Goal: Task Accomplishment & Management: Manage account settings

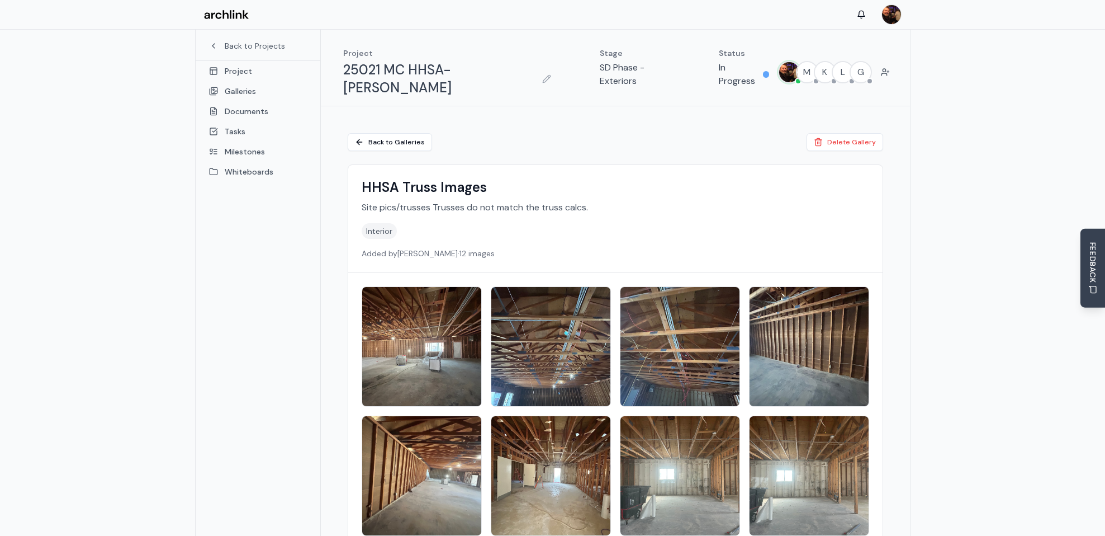
scroll to position [87, 0]
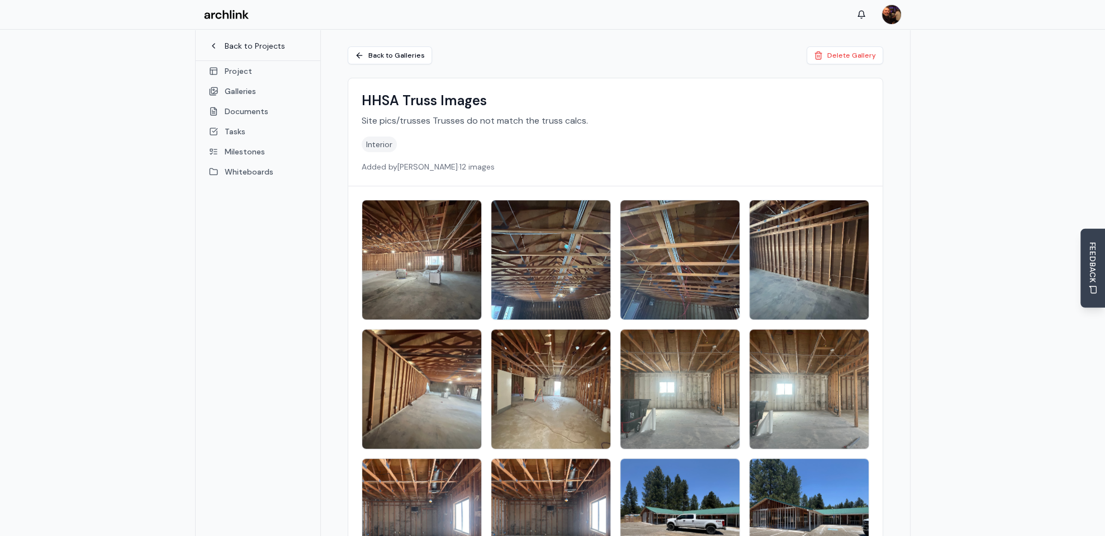
click at [252, 44] on link "Back to Projects" at bounding box center [258, 45] width 98 height 11
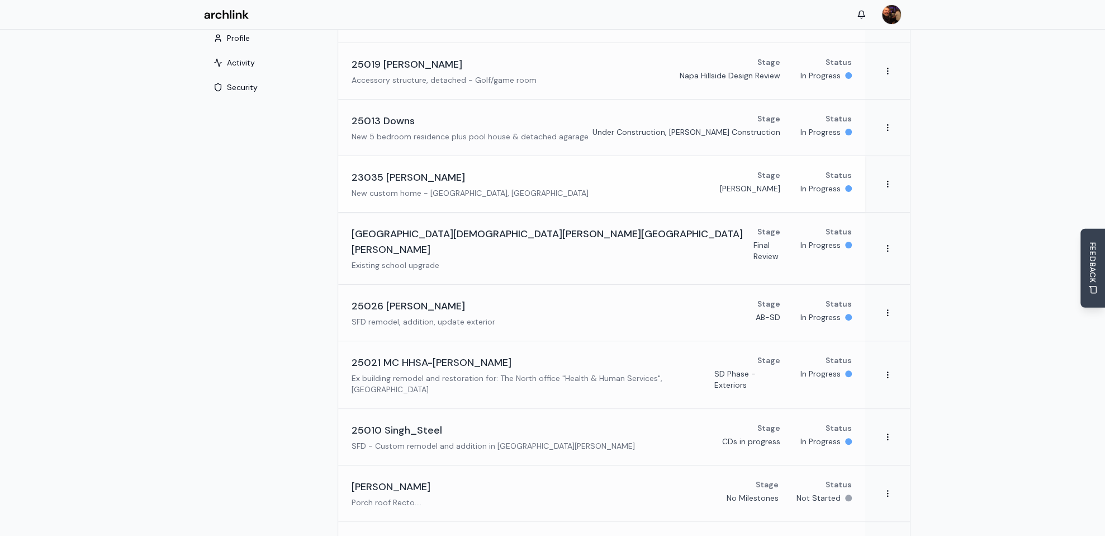
scroll to position [168, 0]
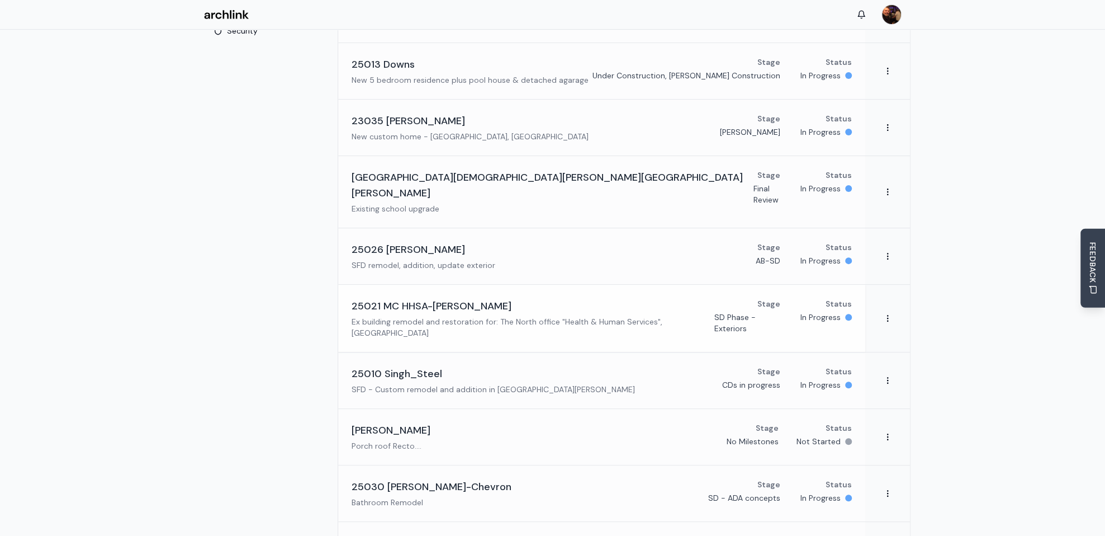
click at [426, 298] on h3 "25021 MC HHSA-[PERSON_NAME]" at bounding box center [432, 306] width 160 height 16
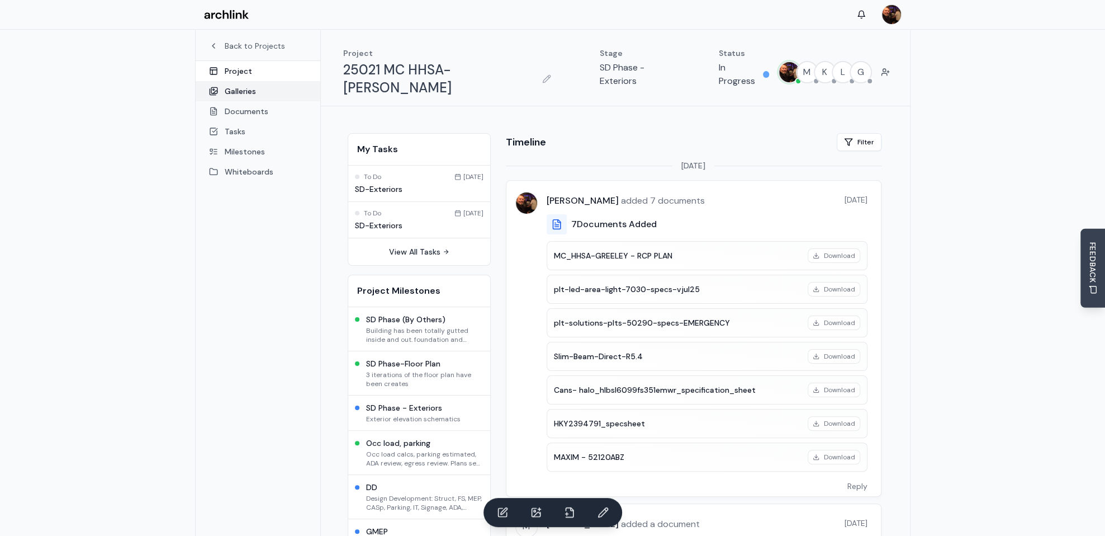
click at [239, 92] on link "Galleries" at bounding box center [258, 91] width 125 height 20
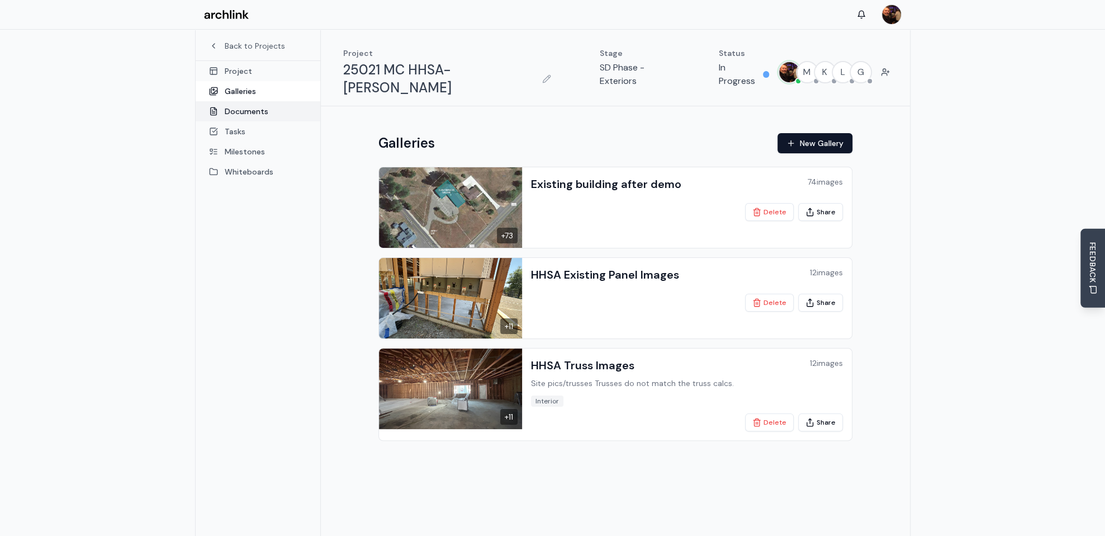
click at [247, 111] on link "Documents" at bounding box center [258, 111] width 125 height 20
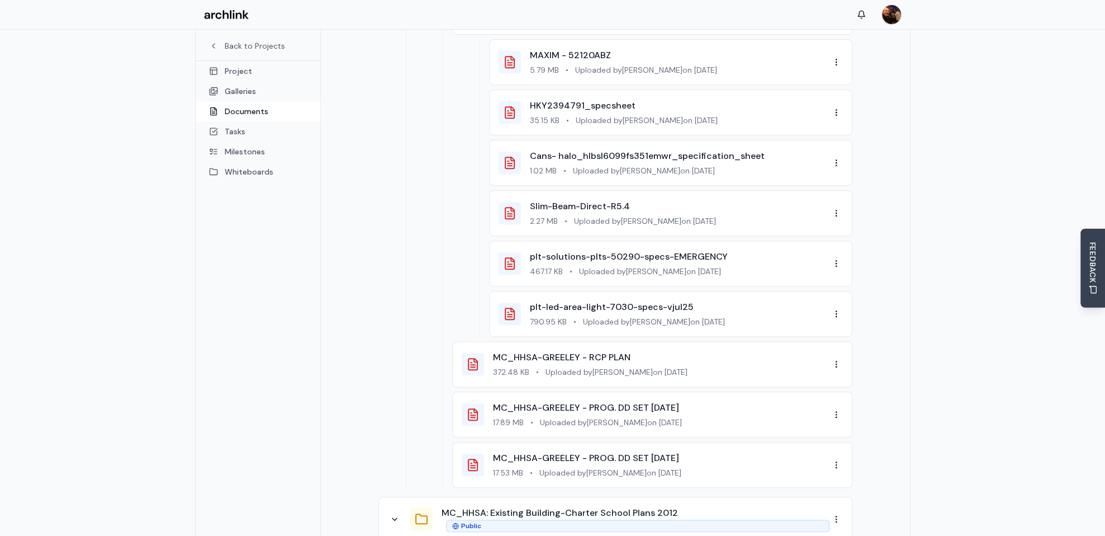
scroll to position [391, 0]
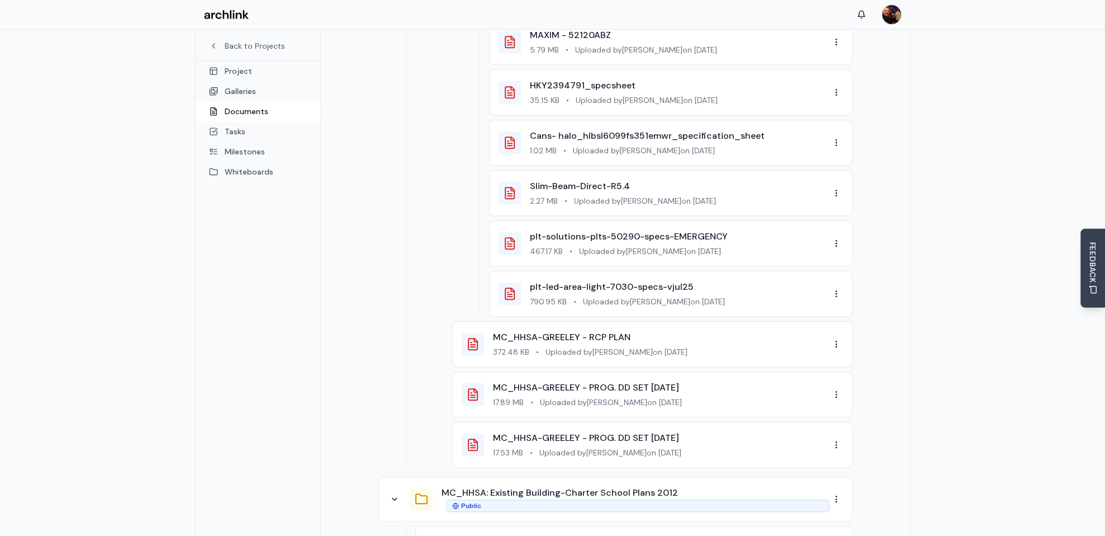
click at [621, 381] on div "MC_HHSA-GREELEY - PROG. DD SET [DATE] 17.89 MB • Uploaded by [PERSON_NAME] on […" at bounding box center [661, 394] width 337 height 27
click at [622, 381] on link "MC_HHSA-GREELEY - PROG. DD SET [DATE]" at bounding box center [586, 387] width 186 height 12
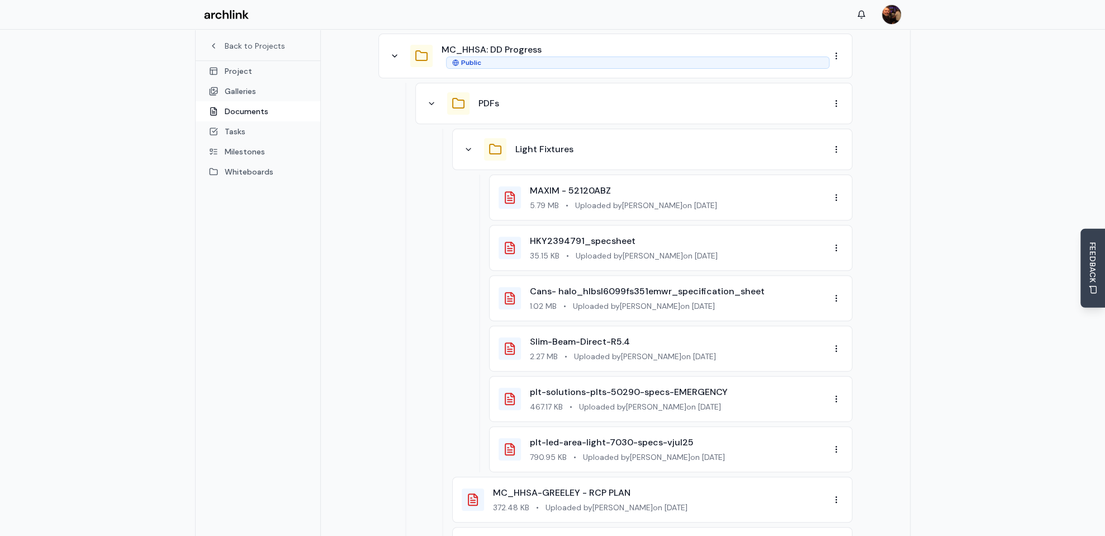
scroll to position [168, 0]
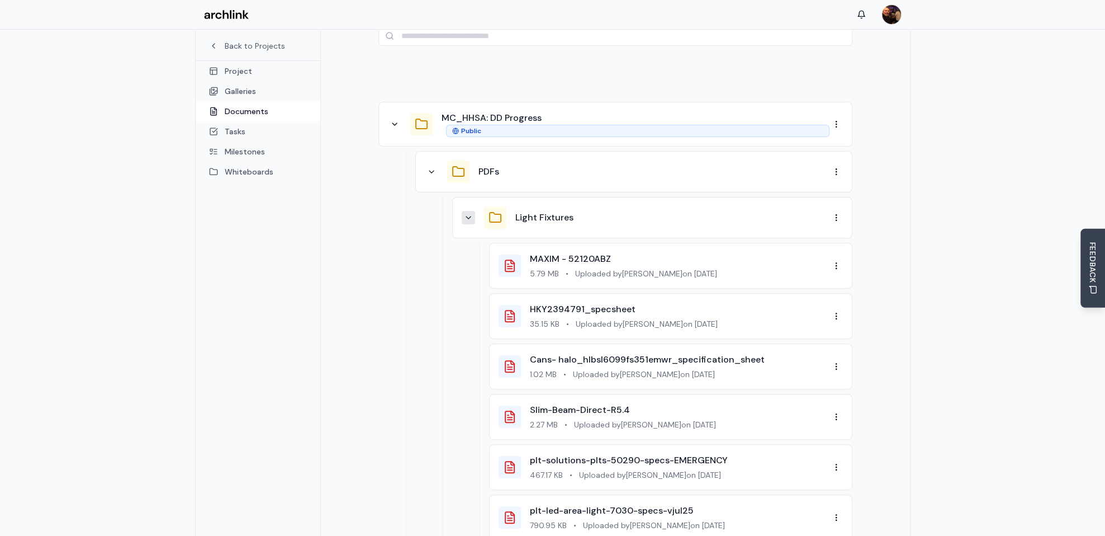
click at [466, 213] on icon at bounding box center [468, 217] width 9 height 9
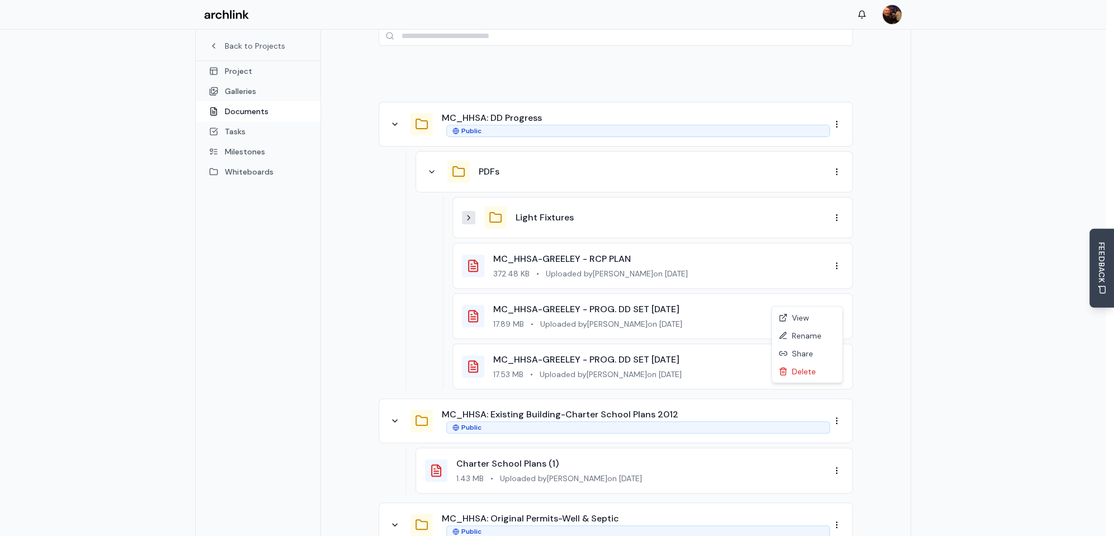
click at [803, 353] on div "Share" at bounding box center [807, 353] width 66 height 18
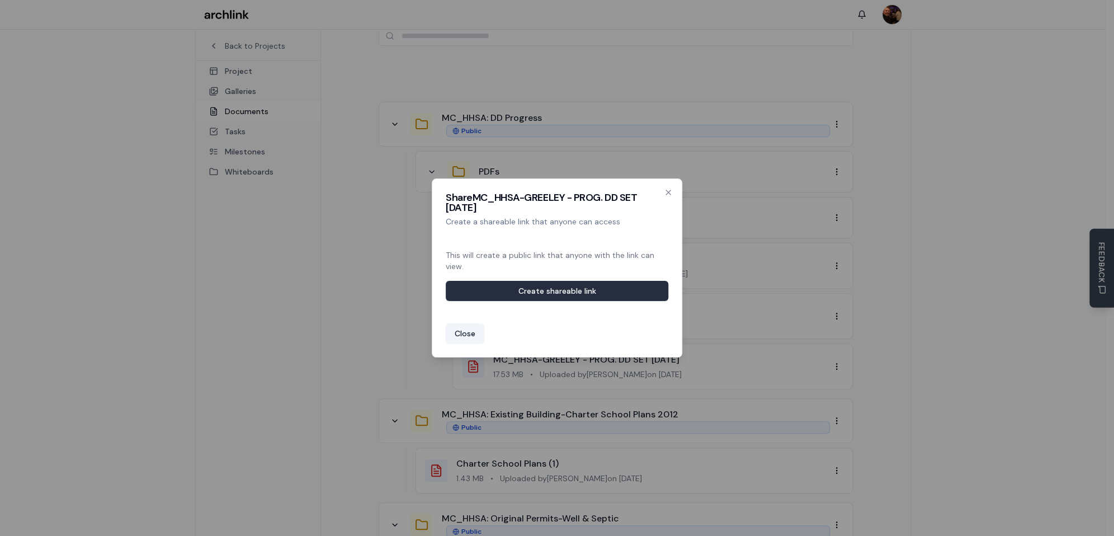
click at [562, 290] on button "Create shareable link" at bounding box center [557, 291] width 223 height 20
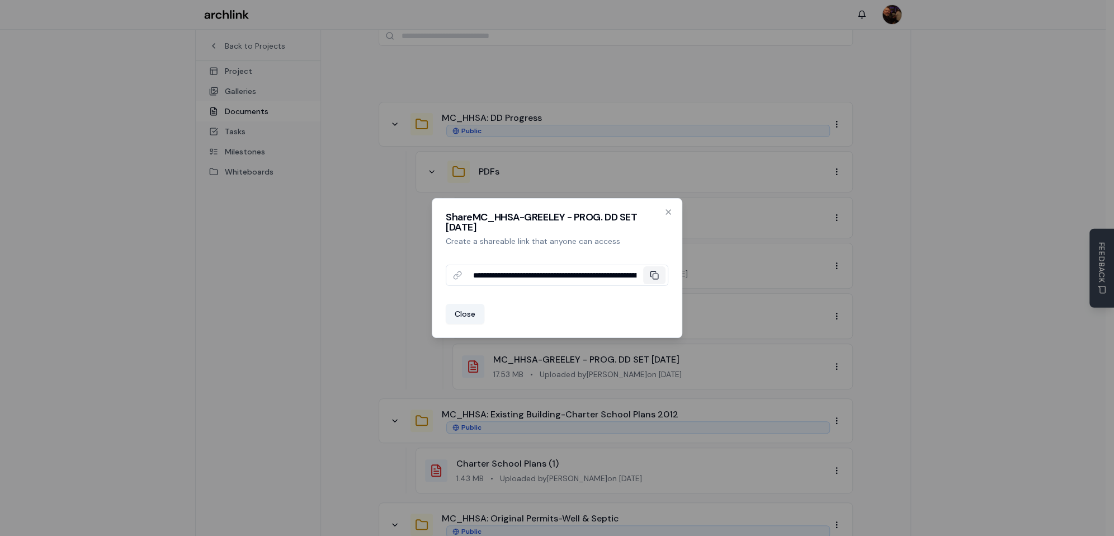
click at [654, 274] on icon at bounding box center [654, 275] width 9 height 9
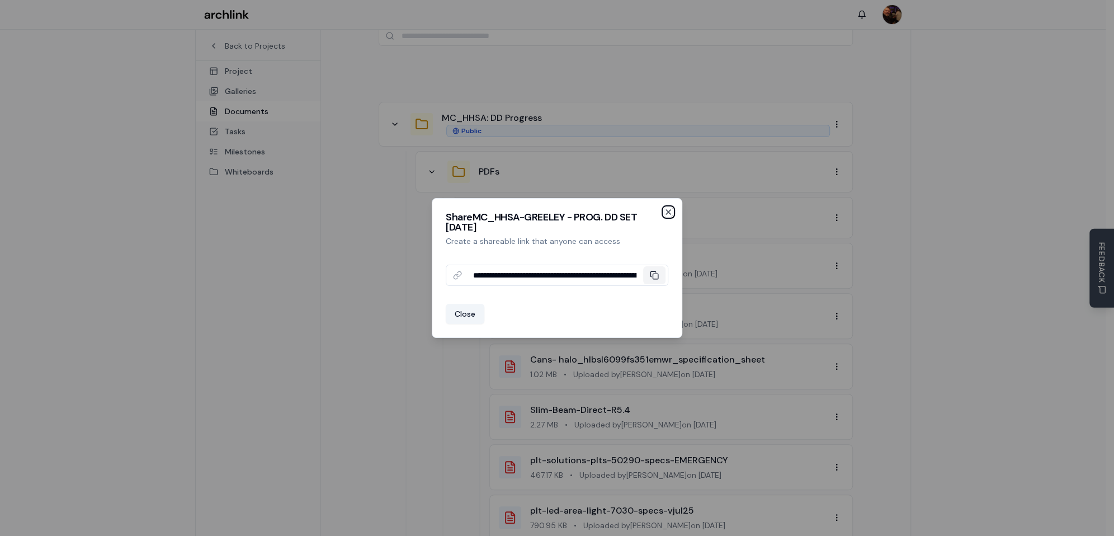
click at [668, 212] on icon "button" at bounding box center [668, 212] width 4 height 4
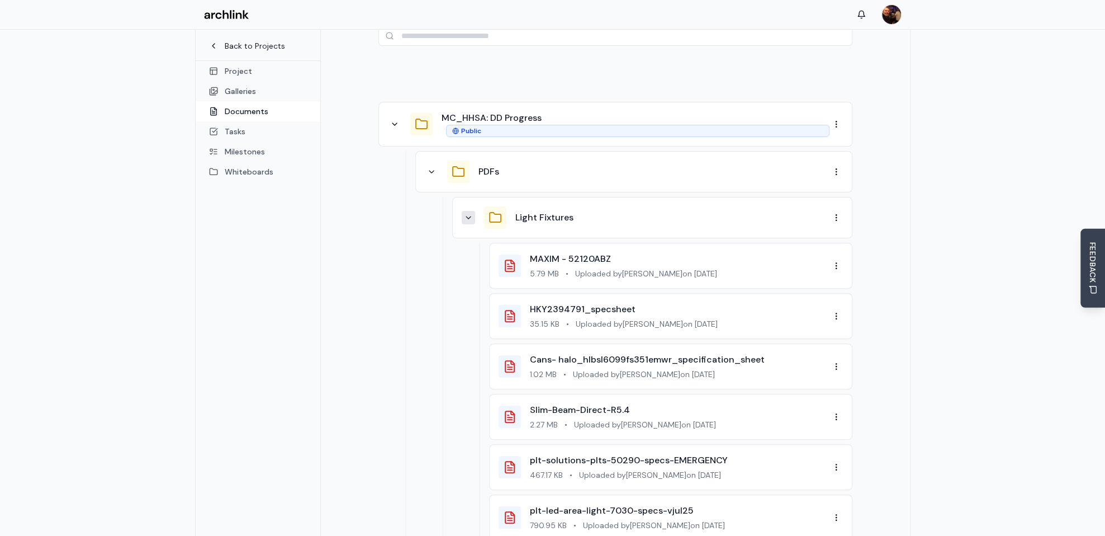
click at [263, 44] on link "Back to Projects" at bounding box center [258, 45] width 98 height 11
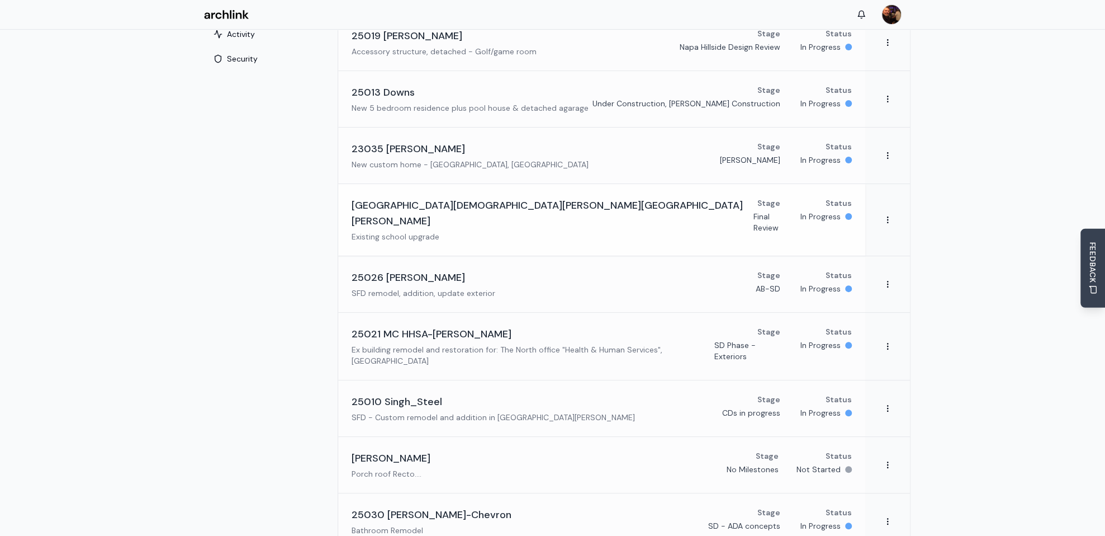
scroll to position [168, 0]
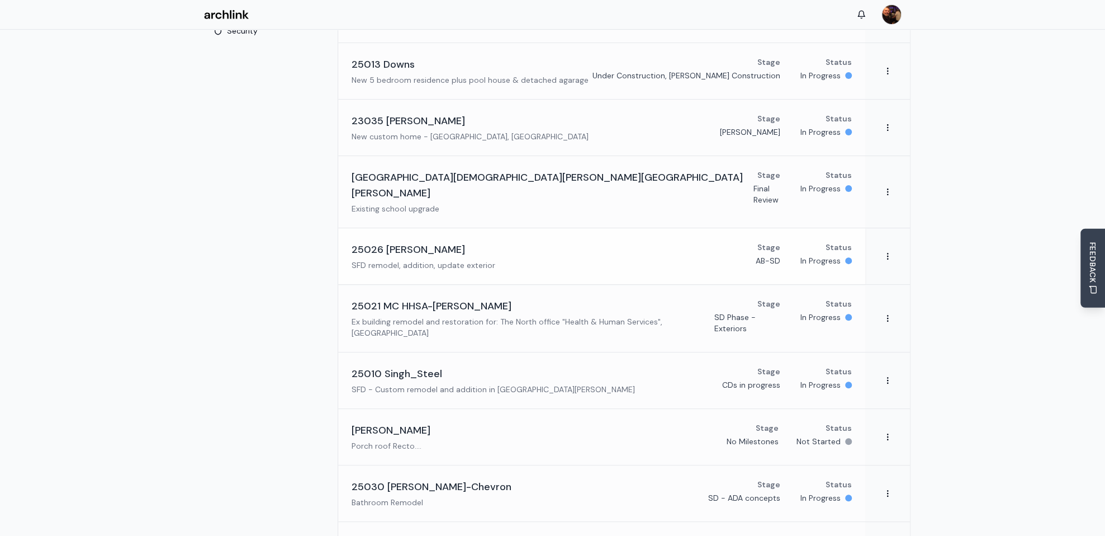
click at [422, 242] on div "25026 [PERSON_NAME] SFD remodel, addition, update exterior" at bounding box center [424, 256] width 144 height 29
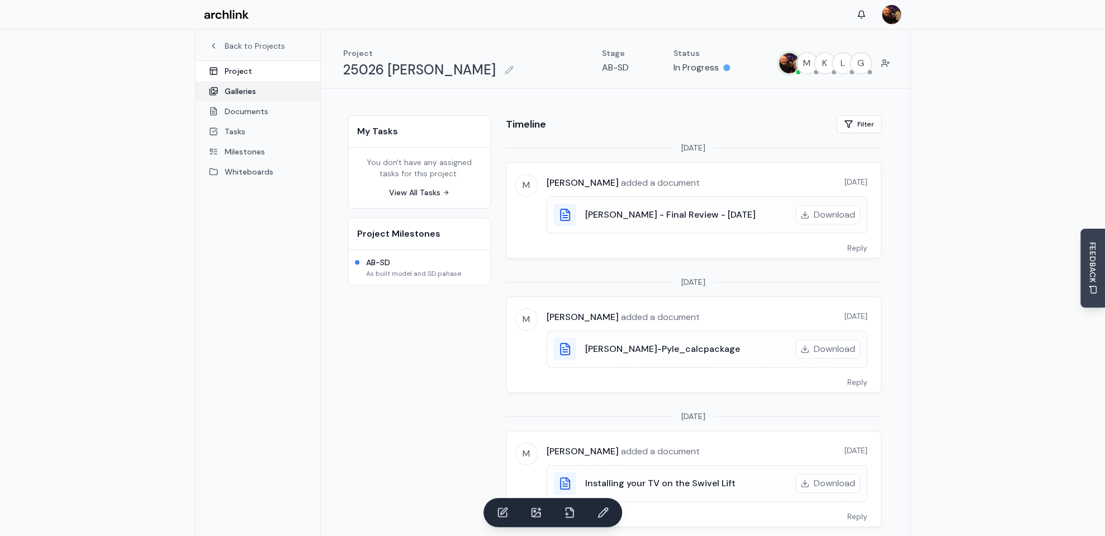
click at [243, 94] on link "Galleries" at bounding box center [258, 91] width 125 height 20
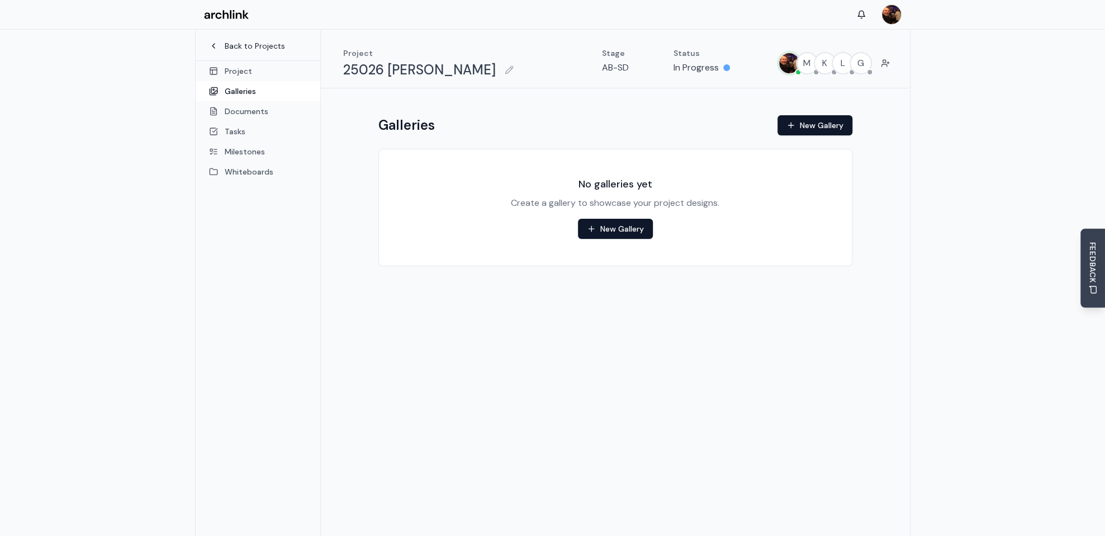
click at [246, 41] on link "Back to Projects" at bounding box center [258, 45] width 98 height 11
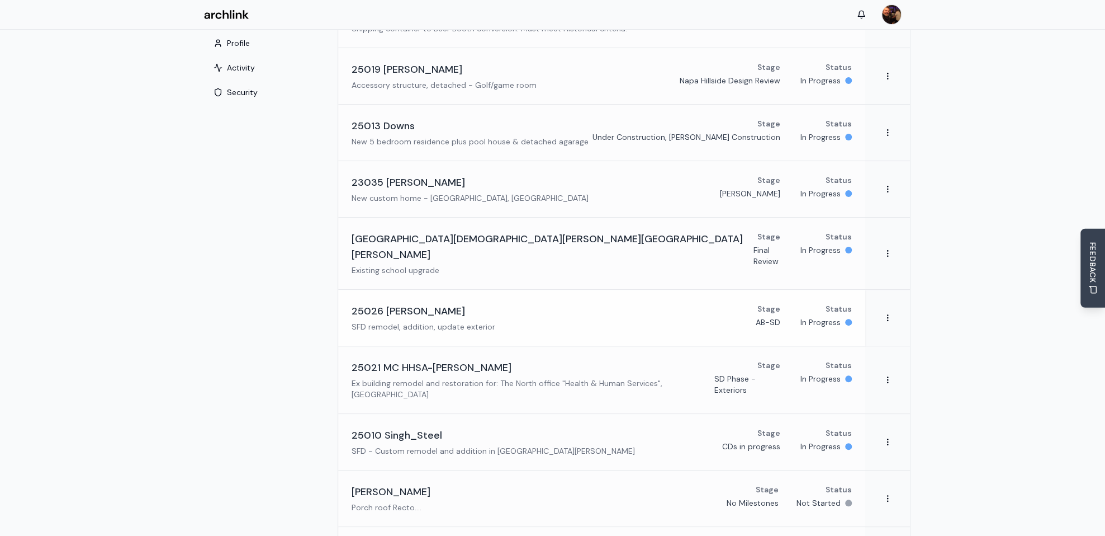
scroll to position [111, 0]
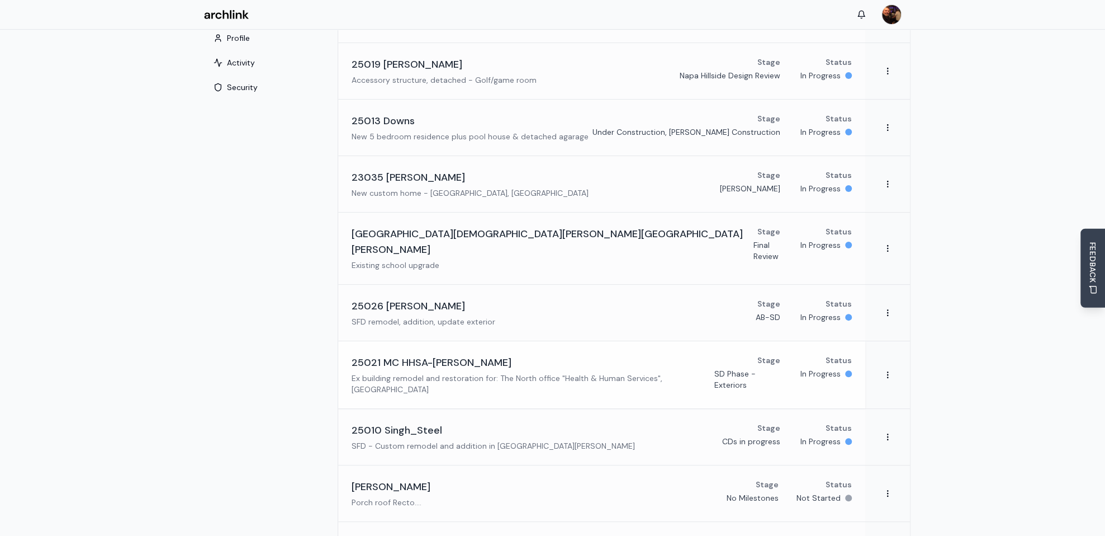
click at [458, 372] on p "Ex building remodel and restoration for: The North office "Health & Human Servi…" at bounding box center [533, 383] width 363 height 22
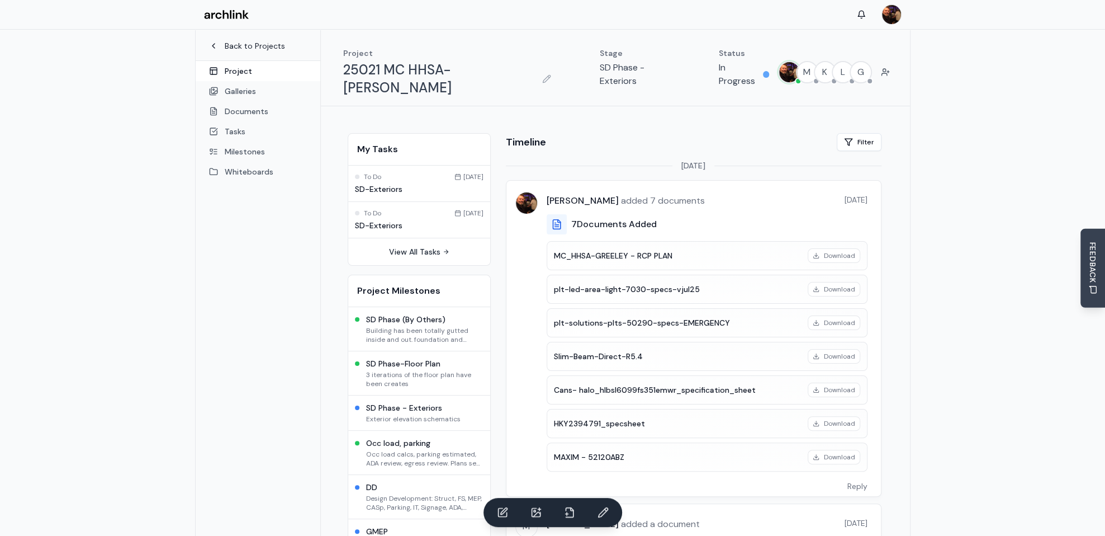
click at [267, 47] on link "Back to Projects" at bounding box center [258, 45] width 98 height 11
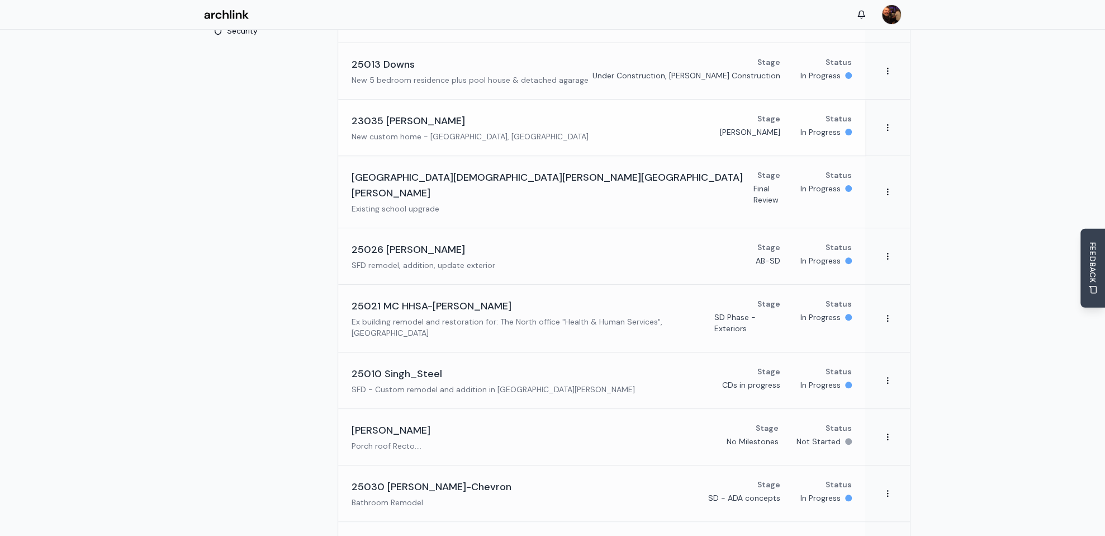
scroll to position [223, 0]
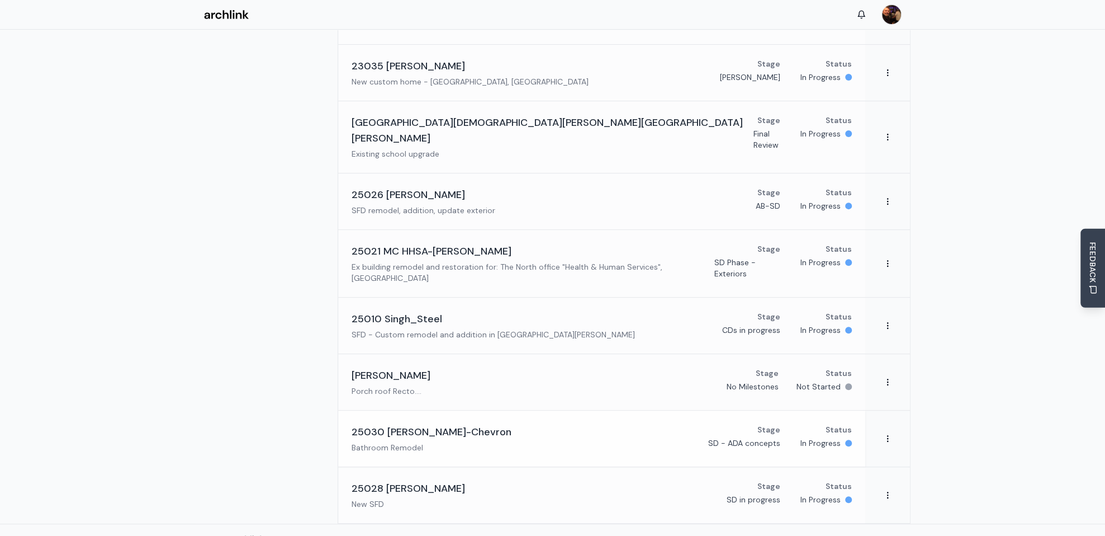
click at [472, 424] on h3 "25030 [PERSON_NAME]-Chevron" at bounding box center [432, 432] width 160 height 16
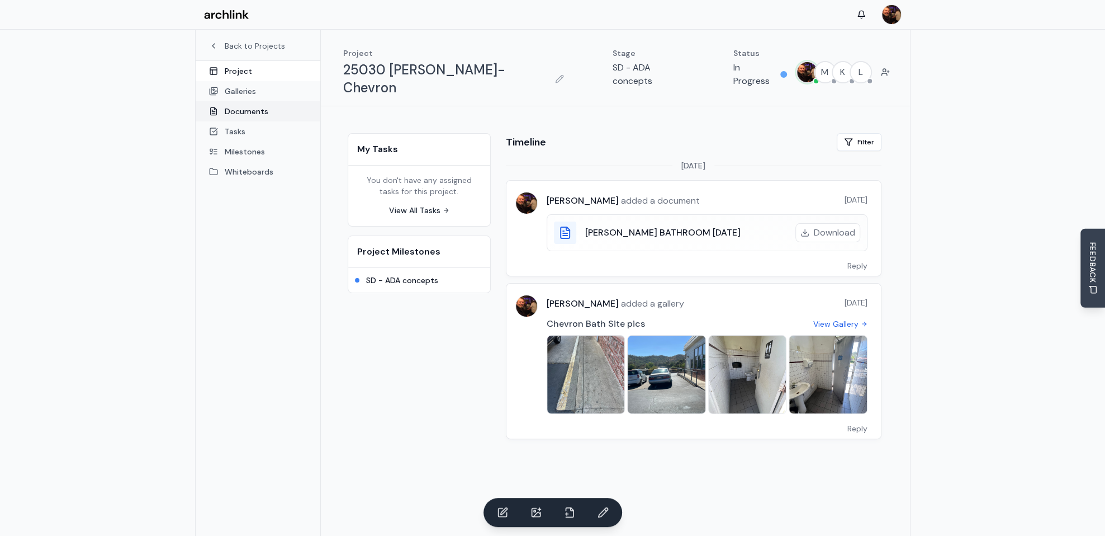
click at [243, 112] on link "Documents" at bounding box center [258, 111] width 125 height 20
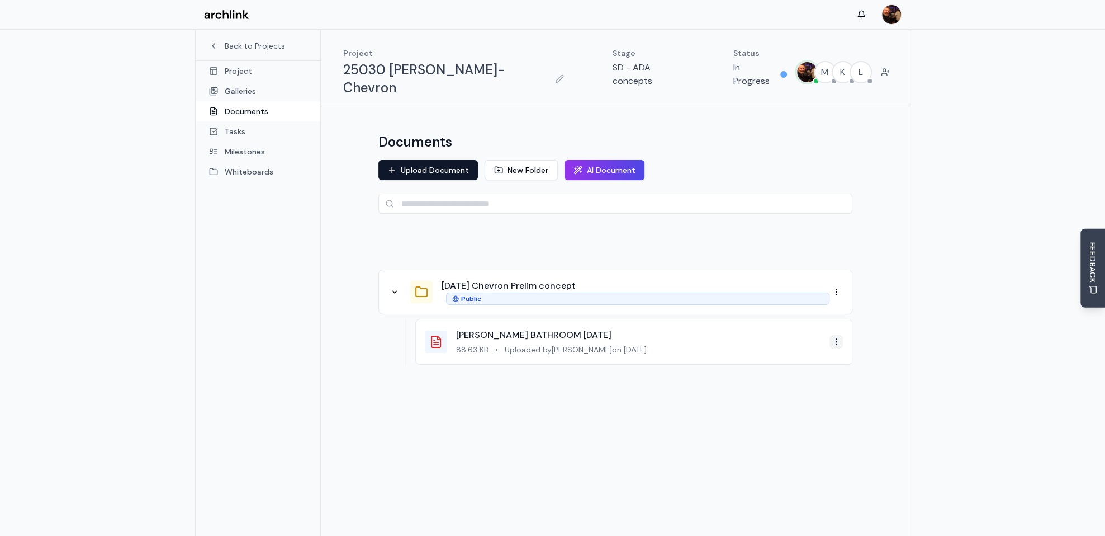
click at [836, 323] on html "Back to Projects Project Galleries Documents Tasks Milestones Whiteboards Proje…" at bounding box center [552, 297] width 1105 height 595
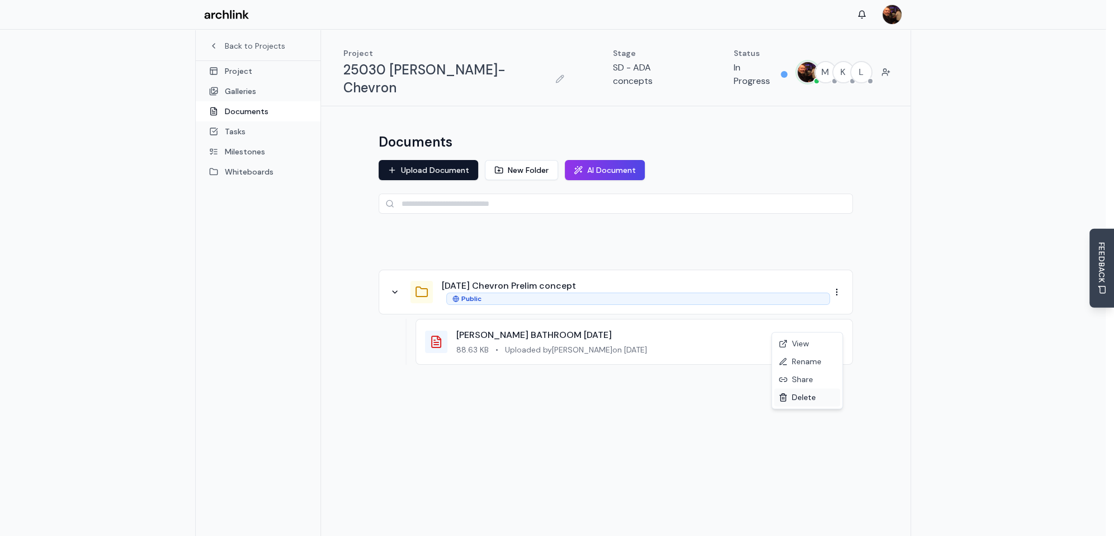
click at [807, 398] on div "Delete" at bounding box center [807, 397] width 66 height 18
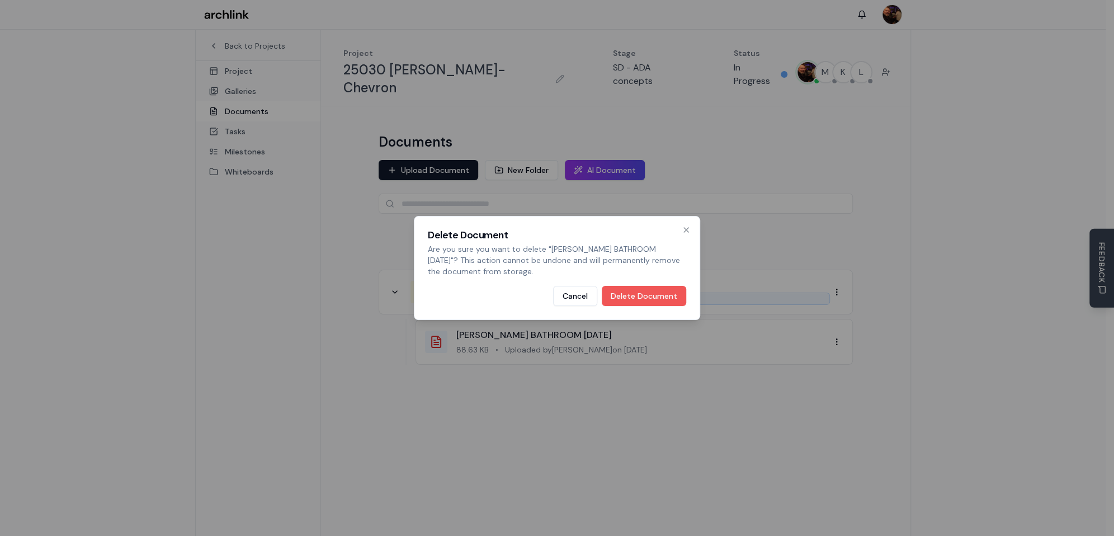
click at [657, 294] on button "Delete Document" at bounding box center [644, 296] width 84 height 20
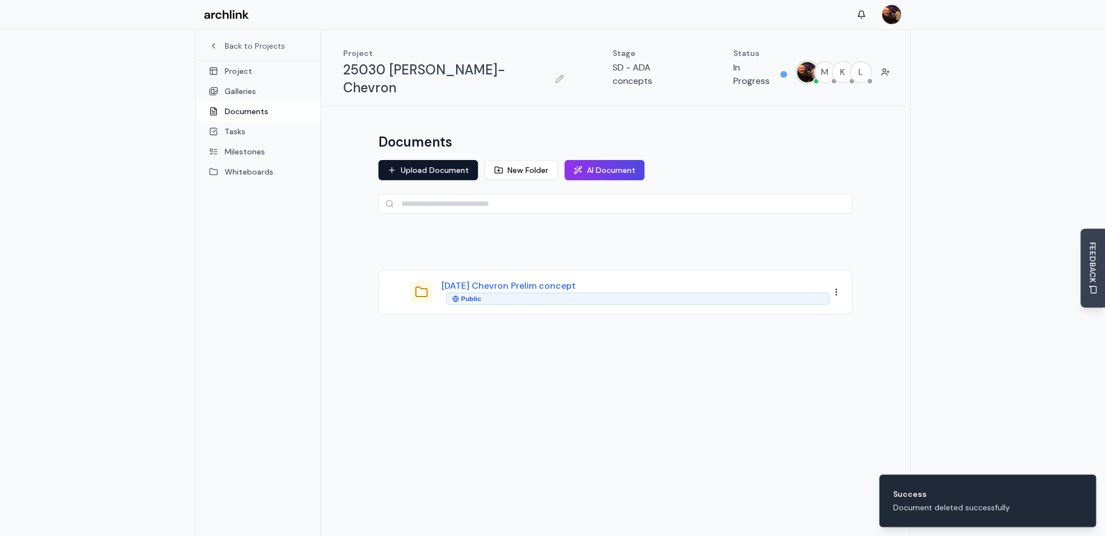
click at [470, 279] on button "[DATE] Chevron Prelim concept" at bounding box center [509, 285] width 134 height 13
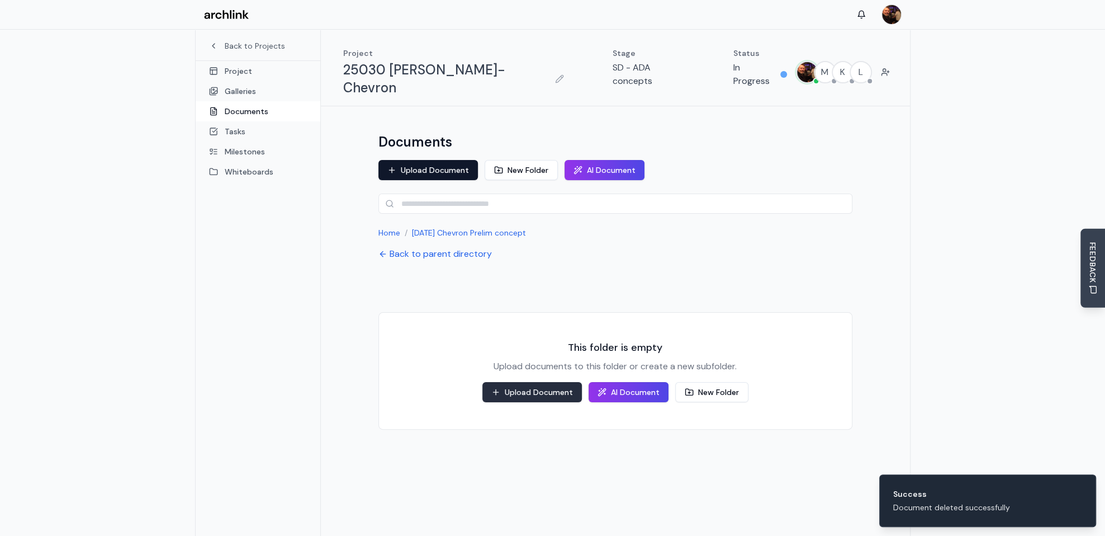
click at [561, 382] on button "Upload Document" at bounding box center [532, 392] width 100 height 20
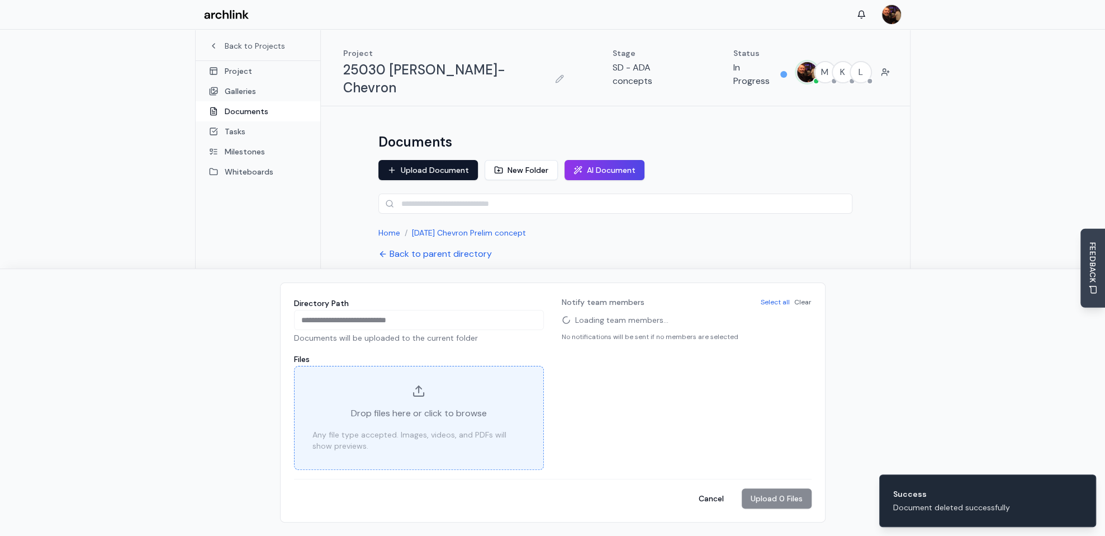
click at [439, 422] on div "Drop files here or click to browse Any file type accepted. Images, videos, and …" at bounding box center [419, 418] width 250 height 104
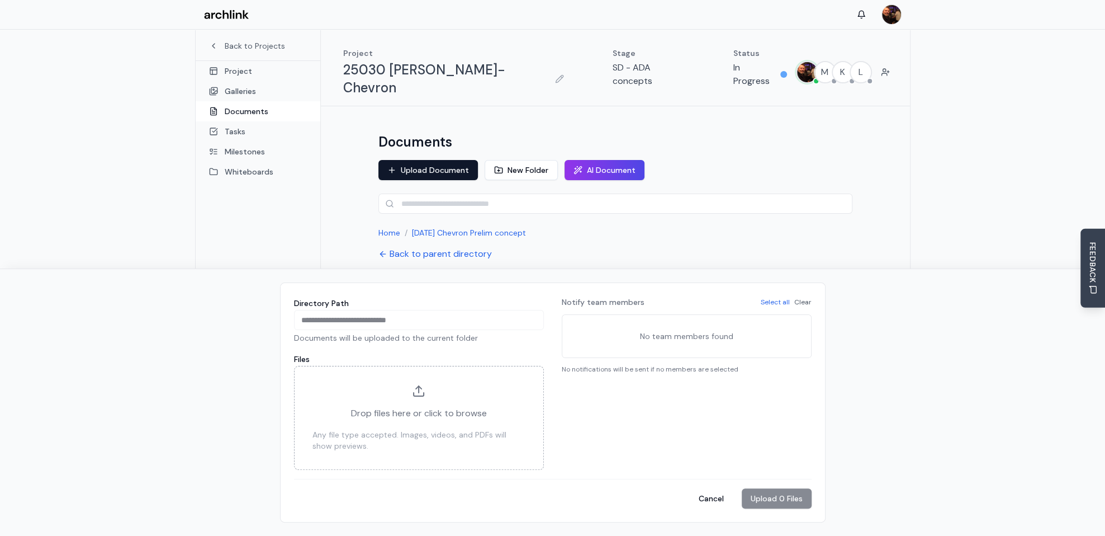
type input "**********"
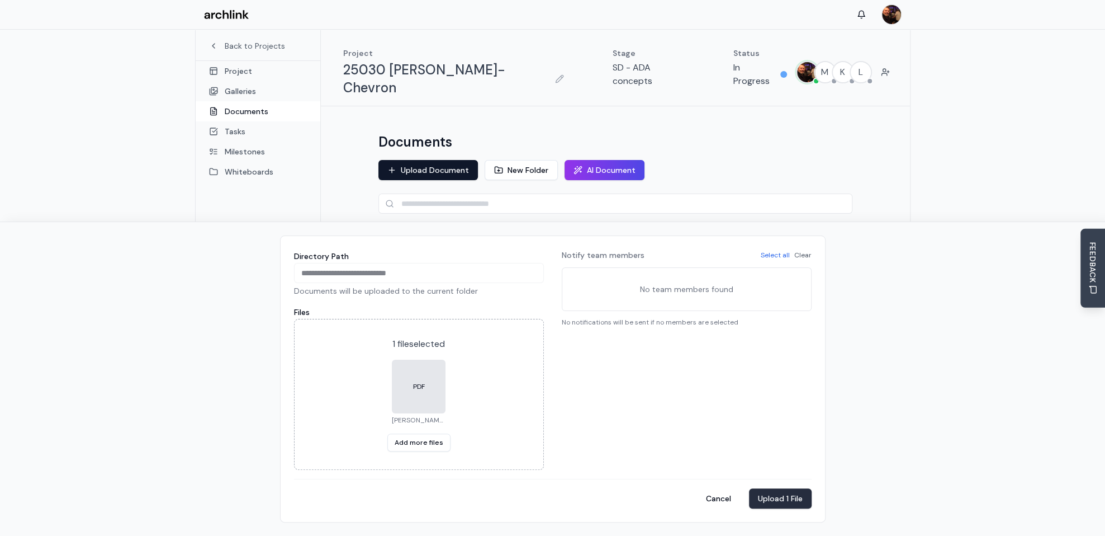
click at [784, 501] on button "Upload 1 File" at bounding box center [780, 498] width 63 height 20
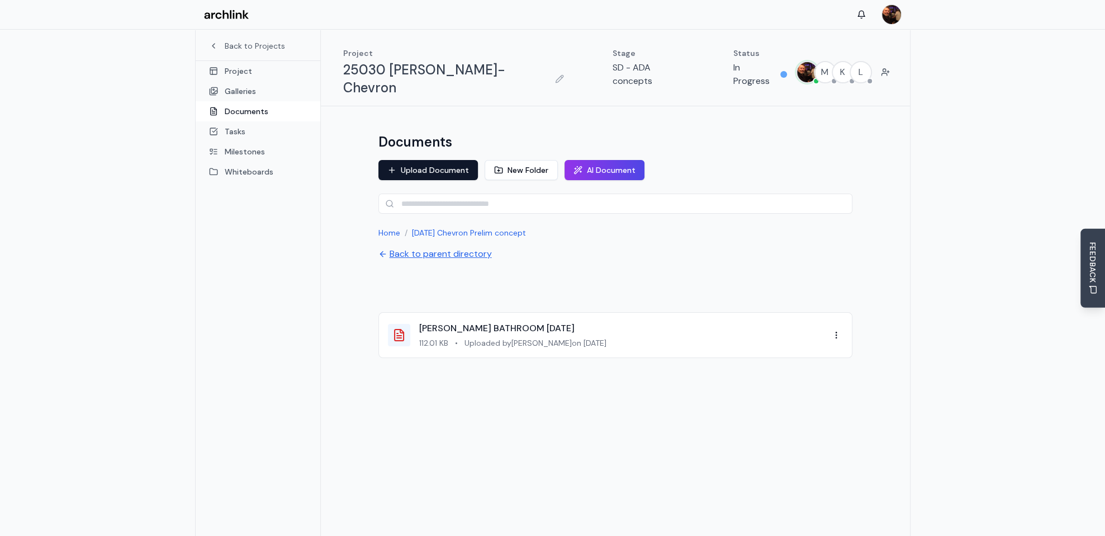
click at [441, 247] on button "Back to parent directory" at bounding box center [435, 253] width 113 height 13
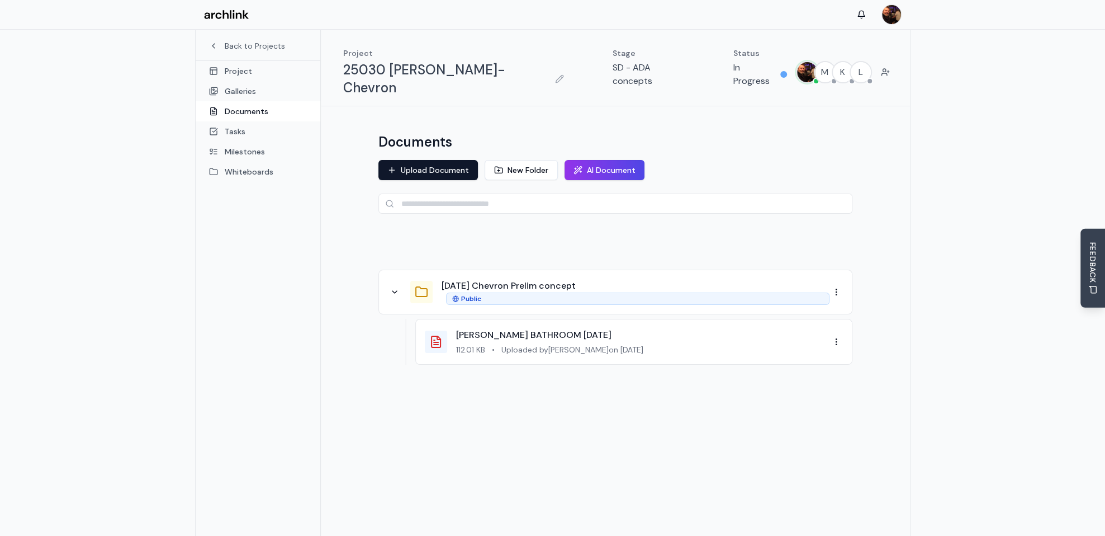
drag, startPoint x: 836, startPoint y: 273, endPoint x: 865, endPoint y: 247, distance: 39.6
click at [865, 247] on div "Documents Upload Document New Folder AI Document [DATE] Chevron Prelim concept …" at bounding box center [615, 270] width 501 height 301
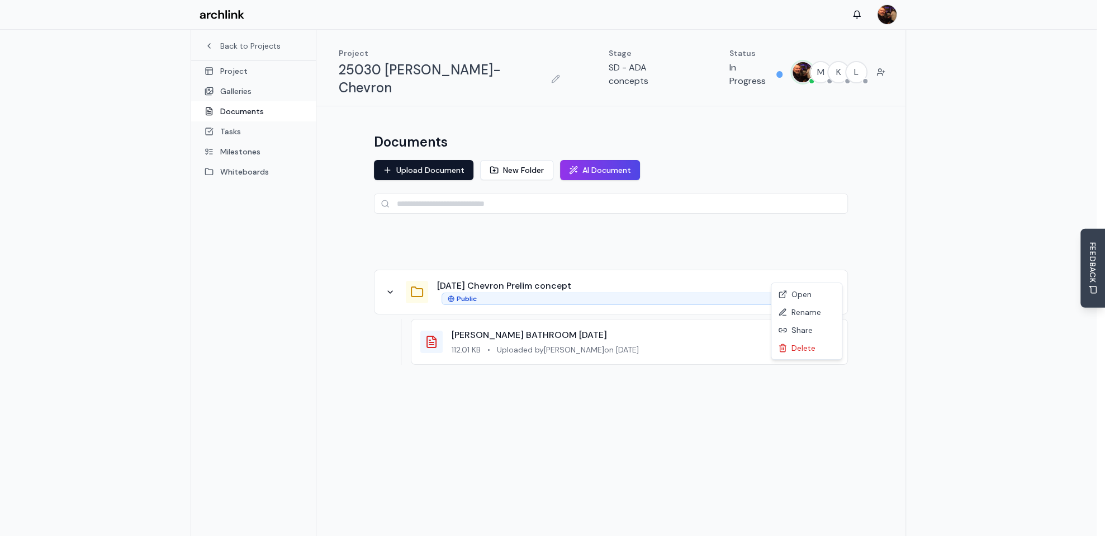
click at [839, 273] on html "Back to Projects Project Galleries Documents Tasks Milestones Whiteboards Proje…" at bounding box center [552, 297] width 1105 height 595
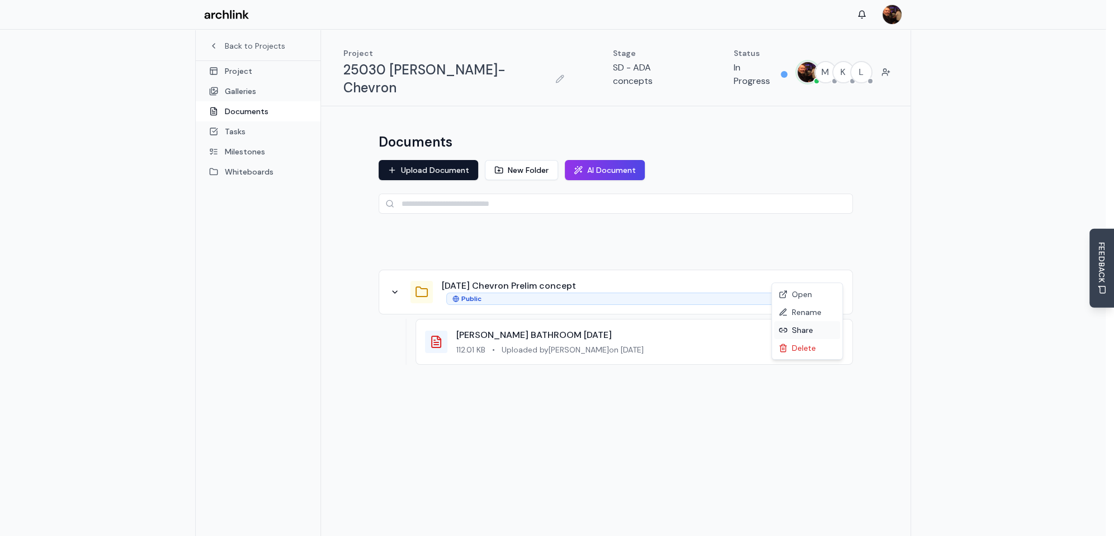
click at [806, 331] on div "Share" at bounding box center [807, 330] width 66 height 18
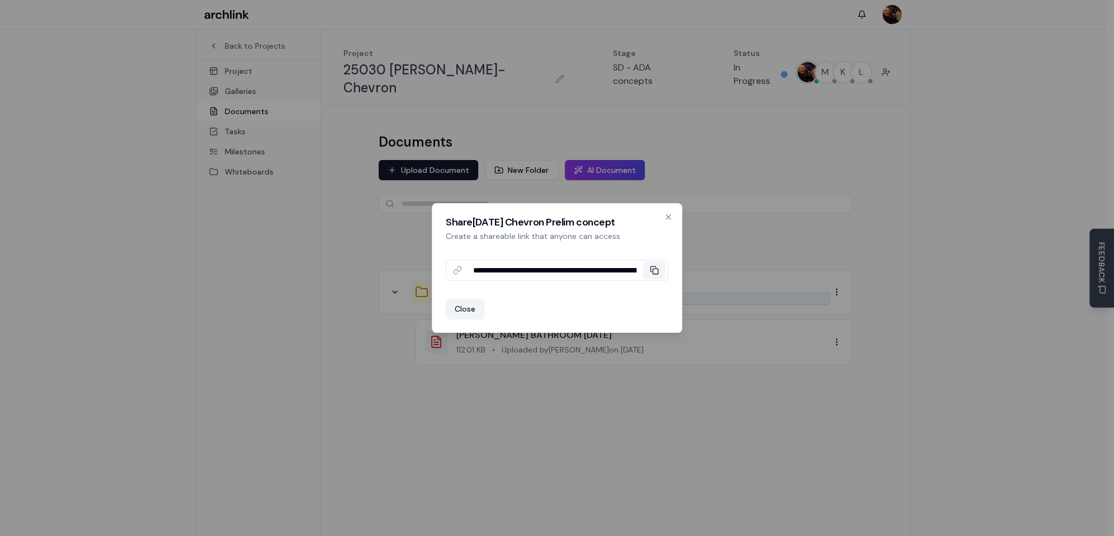
click at [656, 269] on icon at bounding box center [654, 270] width 9 height 9
